Goal: Information Seeking & Learning: Learn about a topic

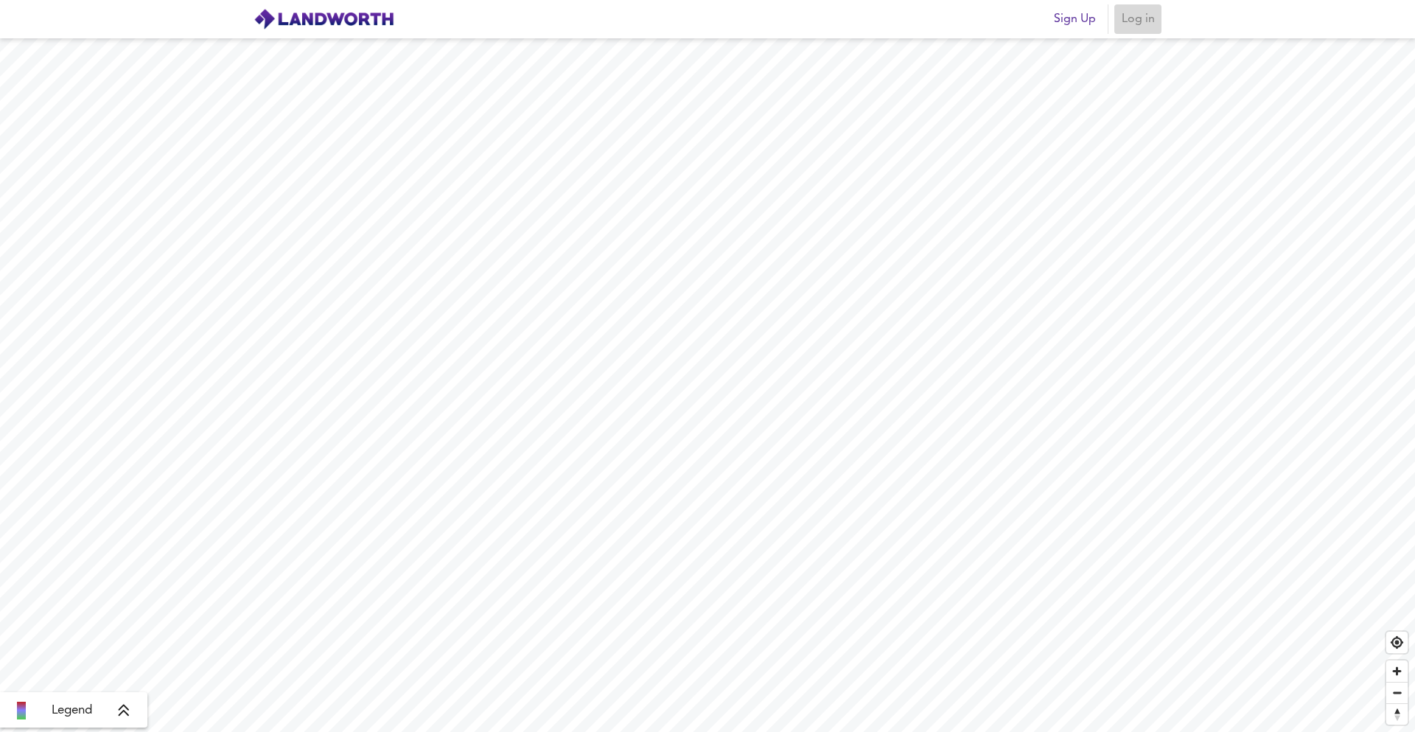
click at [1159, 16] on button "Log in" at bounding box center [1137, 18] width 47 height 29
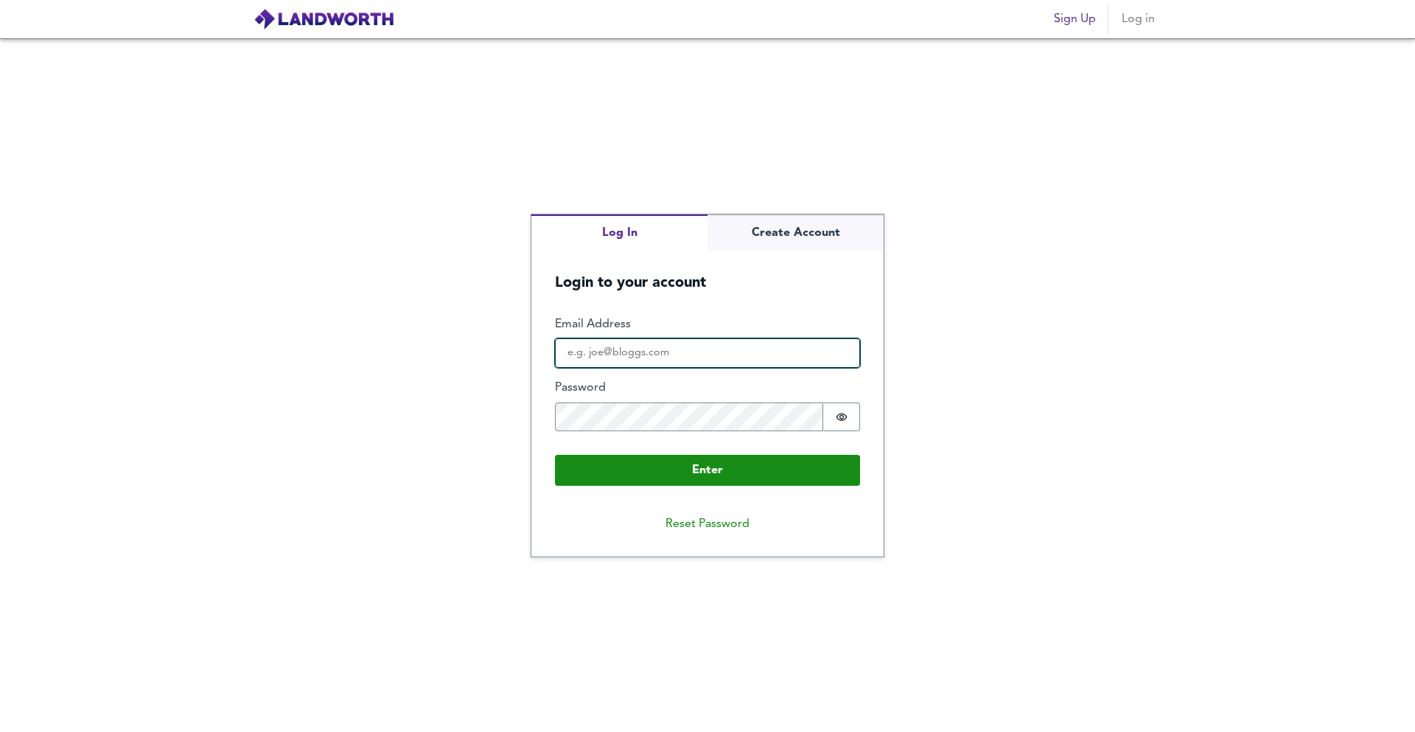
type input "[PERSON_NAME][EMAIL_ADDRESS][DOMAIN_NAME]"
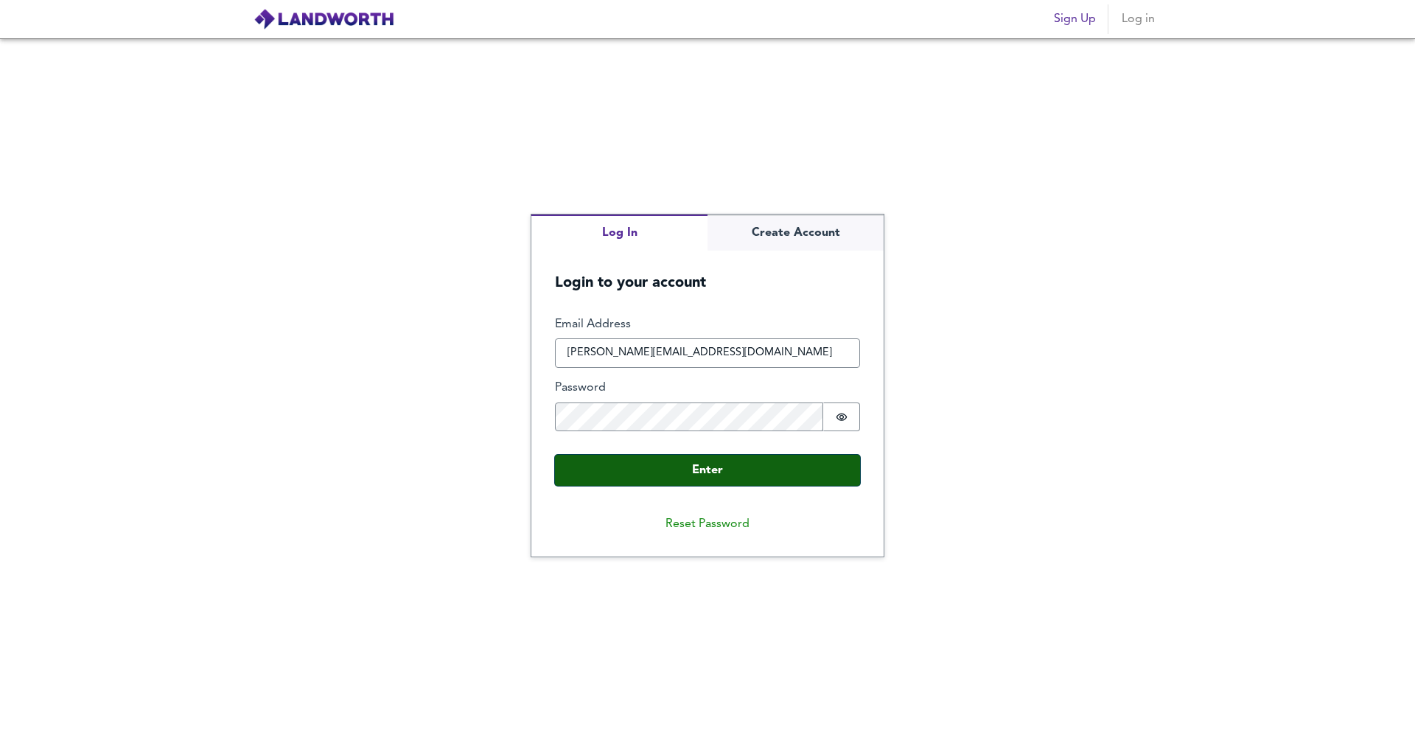
click at [597, 471] on button "Enter" at bounding box center [707, 470] width 305 height 31
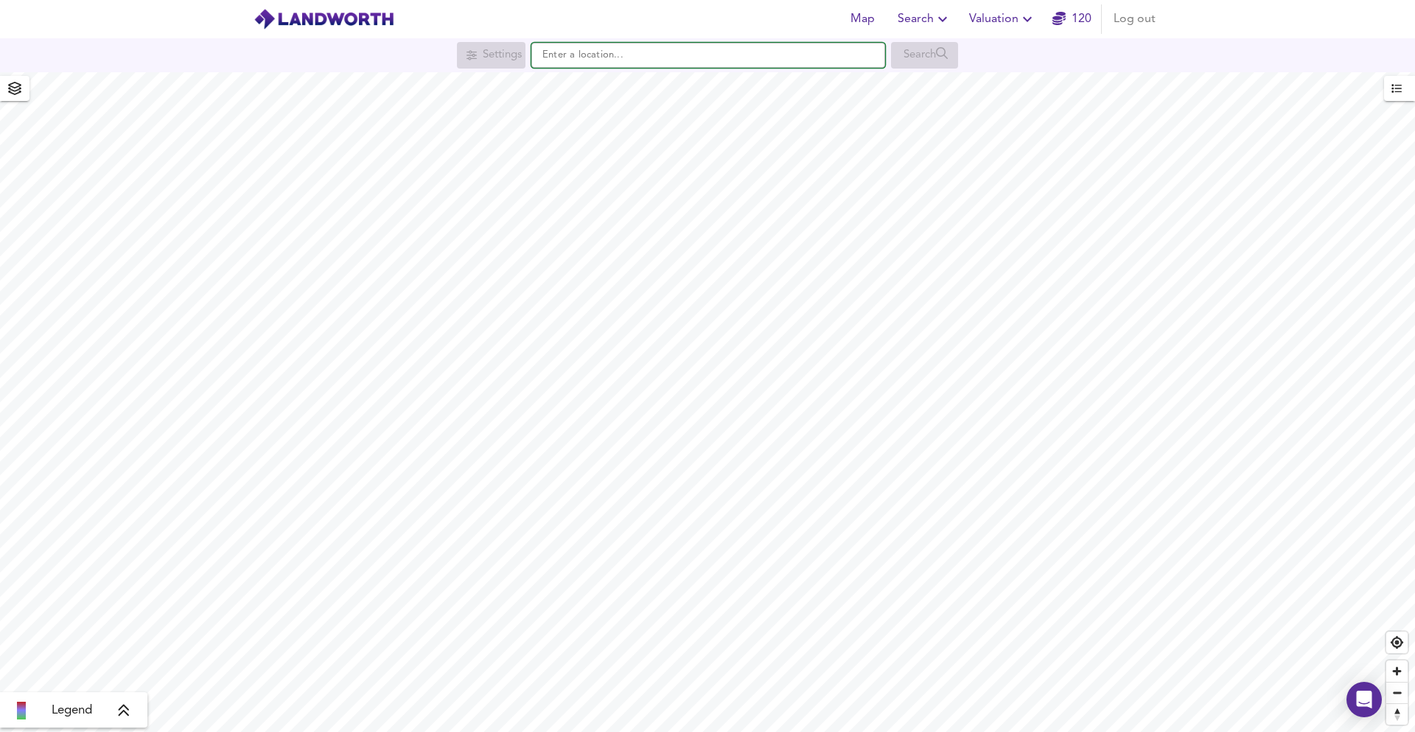
click at [653, 52] on input "text" at bounding box center [708, 55] width 354 height 25
type input "[STREET_ADDRESS][PERSON_NAME]"
checkbox input "false"
checkbox input "true"
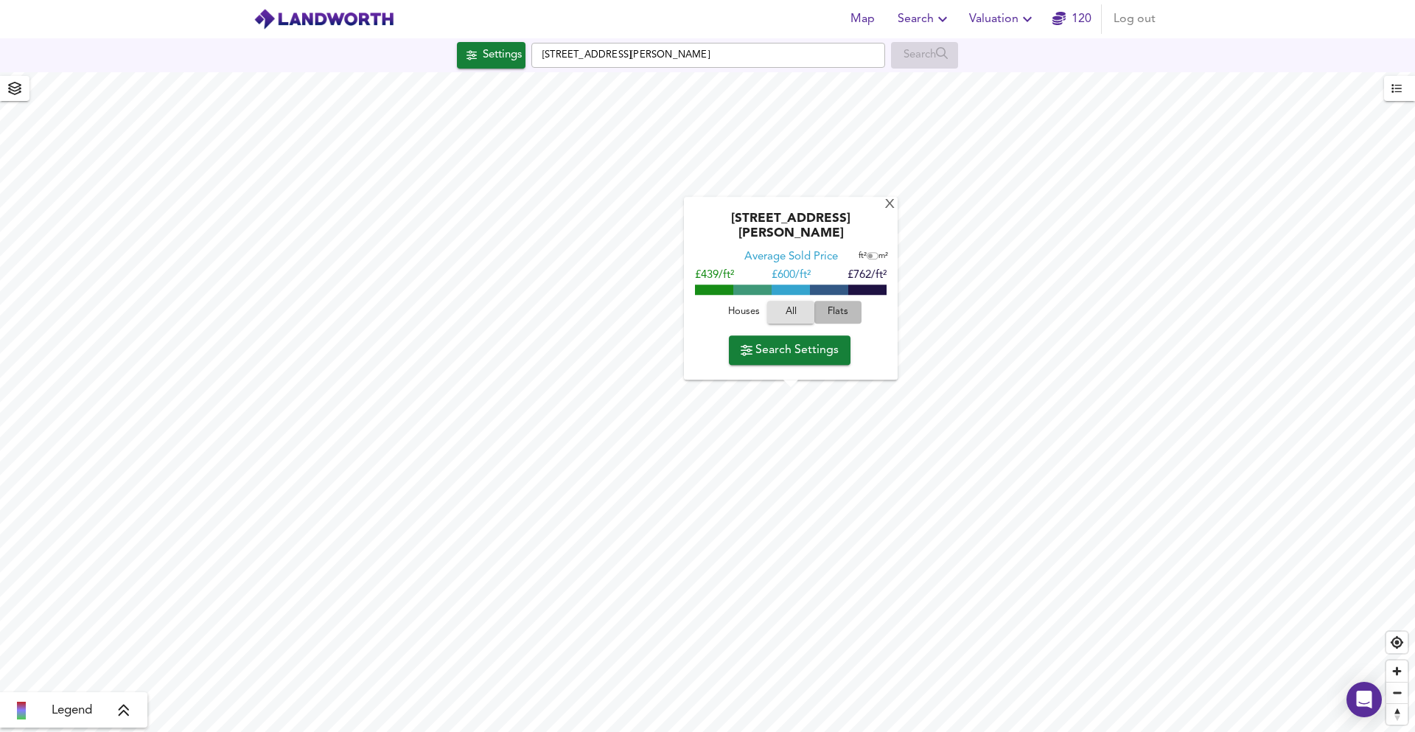
click at [844, 315] on span "Flats" at bounding box center [838, 312] width 40 height 17
type input "364"
click at [822, 360] on button "Search Settings" at bounding box center [790, 349] width 122 height 29
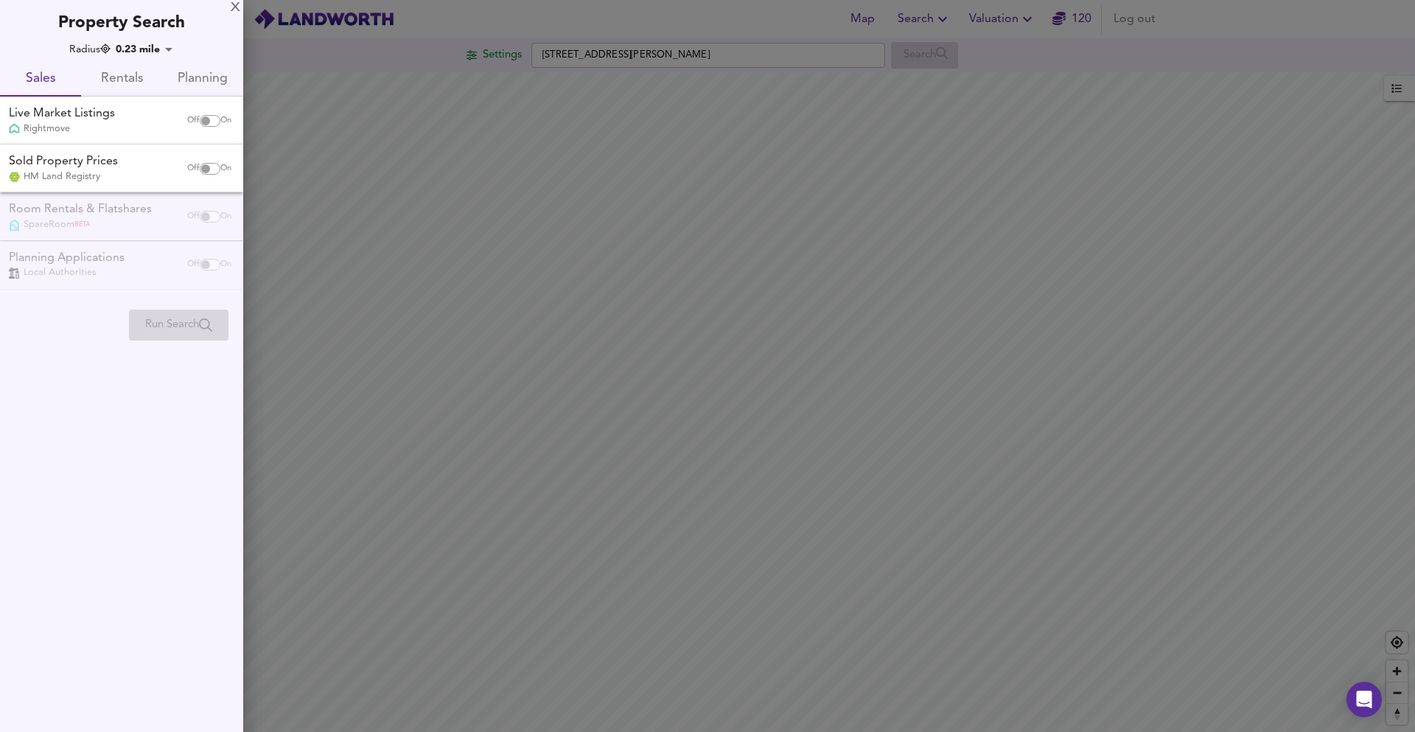
click at [206, 164] on input "checkbox" at bounding box center [205, 169] width 35 height 12
checkbox input "true"
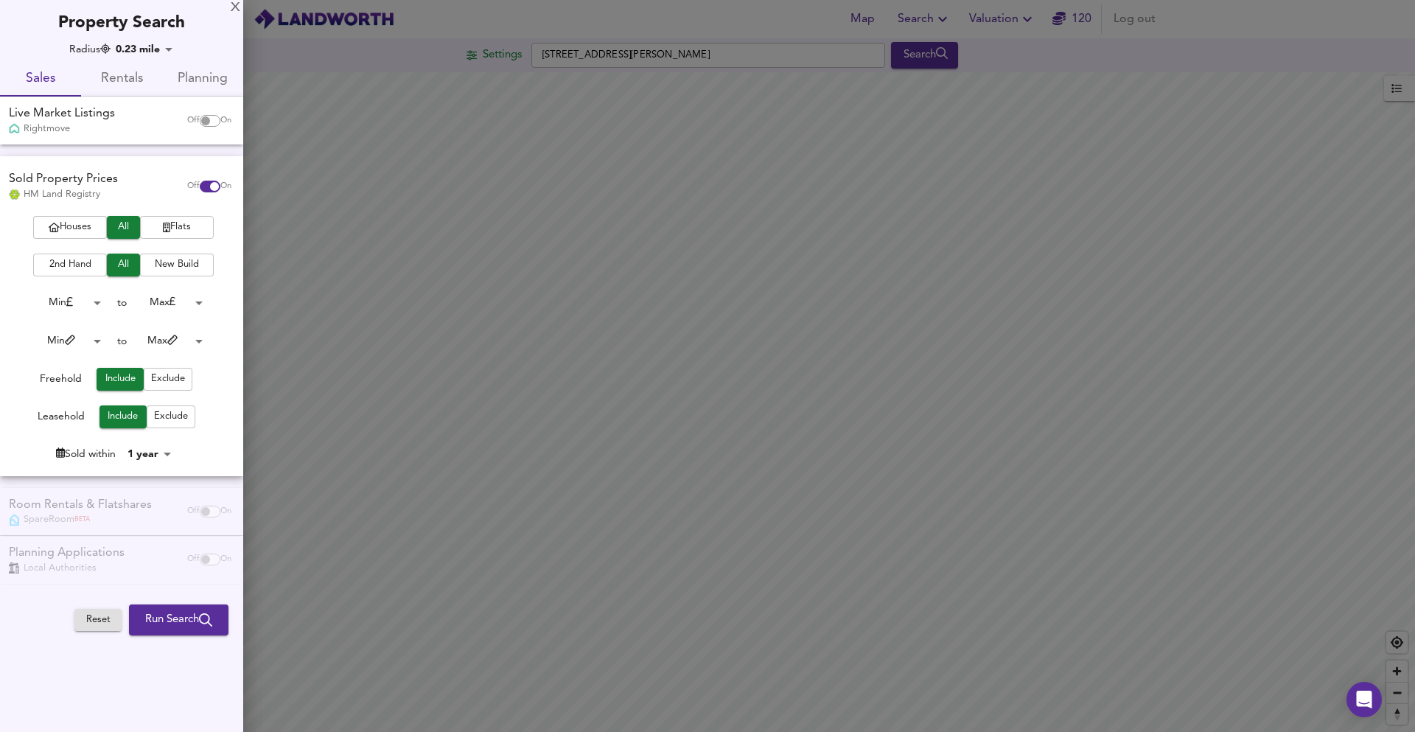
click at [166, 226] on icon "button" at bounding box center [166, 228] width 7 height 10
click at [165, 609] on button "Run Search" at bounding box center [179, 619] width 100 height 31
